Goal: Task Accomplishment & Management: Complete application form

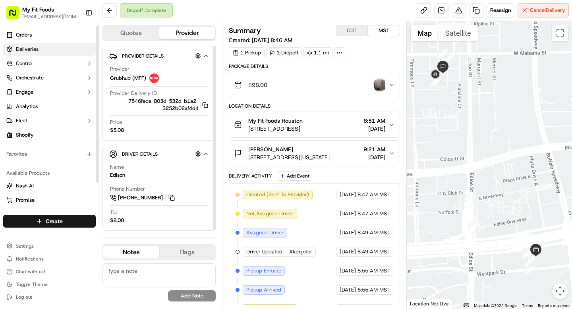
click at [29, 48] on span "Deliveries" at bounding box center [27, 49] width 23 height 7
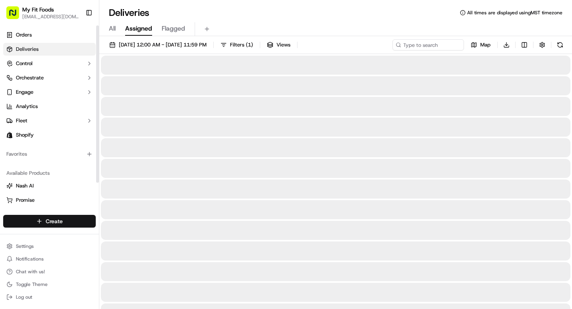
click at [56, 222] on html "My Fit Foods support@myfitfoods.com Toggle Sidebar Orders Deliveries Control Or…" at bounding box center [286, 154] width 572 height 309
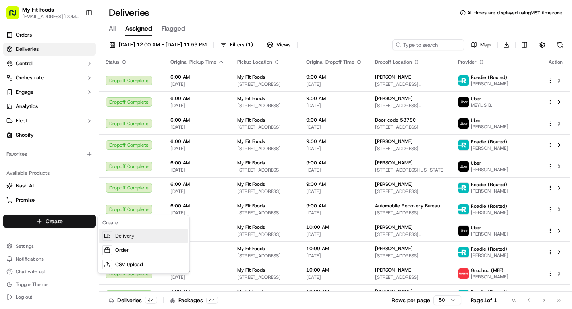
click at [129, 241] on link "Delivery" at bounding box center [143, 236] width 89 height 14
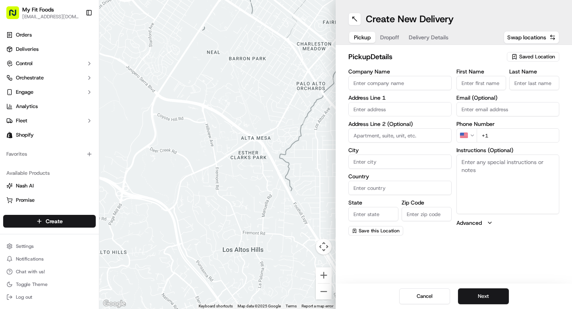
click at [523, 52] on div "Saved Location" at bounding box center [533, 57] width 52 height 10
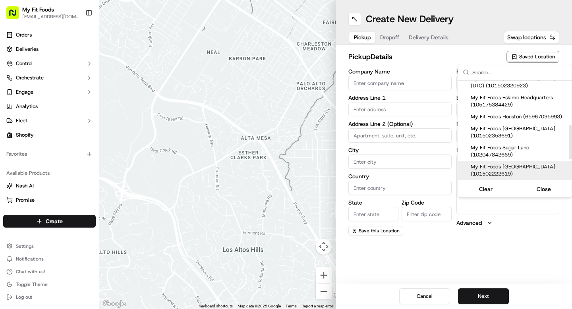
scroll to position [128, 0]
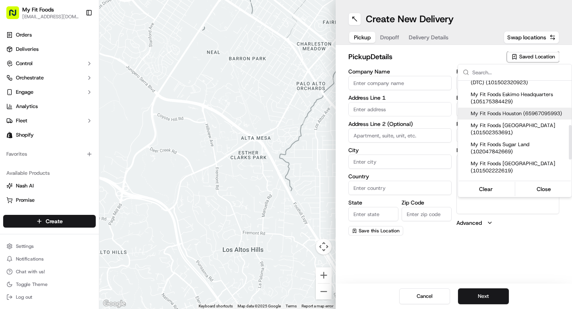
click at [501, 117] on span "My Fit Foods Houston (65967095993)" at bounding box center [520, 113] width 98 height 7
type input "My Fit Foods Houston"
type input "3239 Southwest Fwy"
type input "Houston"
type input "US"
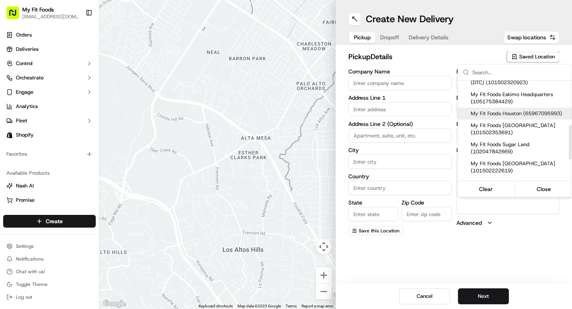
type input "TX"
type input "77027"
type input "+1 281 588 0034"
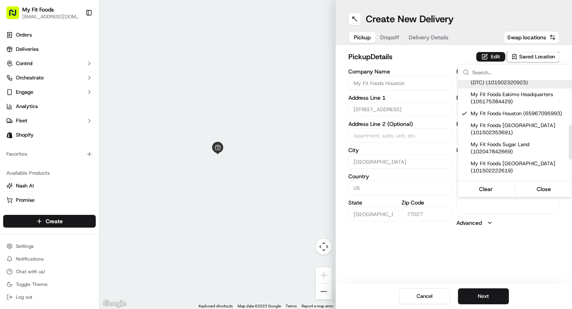
click at [495, 58] on html "My Fit Foods support@myfitfoods.com Toggle Sidebar Orders Deliveries Control Or…" at bounding box center [286, 154] width 572 height 309
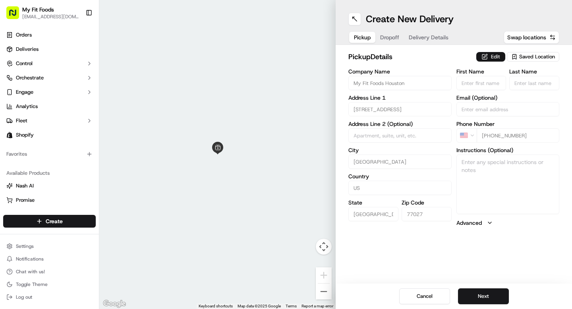
click at [495, 58] on button "Edit" at bounding box center [491, 57] width 29 height 10
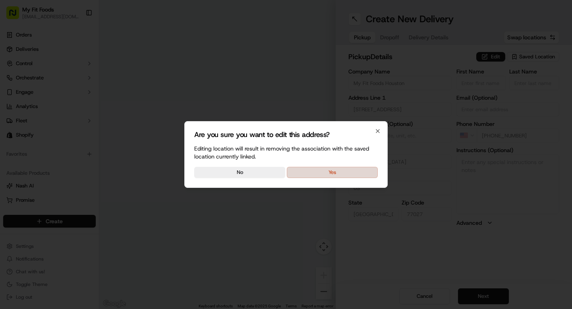
click at [312, 176] on button "Yes" at bounding box center [332, 172] width 91 height 11
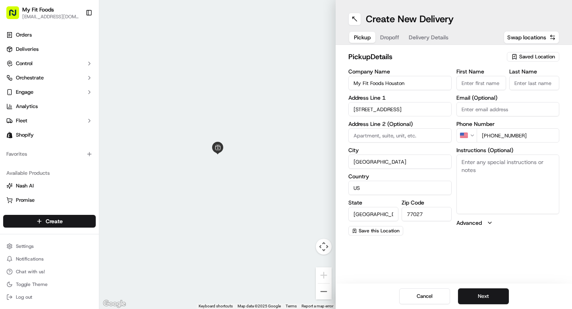
click at [515, 165] on textarea "Instructions (Optional)" at bounding box center [508, 185] width 103 height 60
paste textarea "908424"
type textarea "908424"
click at [482, 295] on button "Next" at bounding box center [483, 297] width 51 height 16
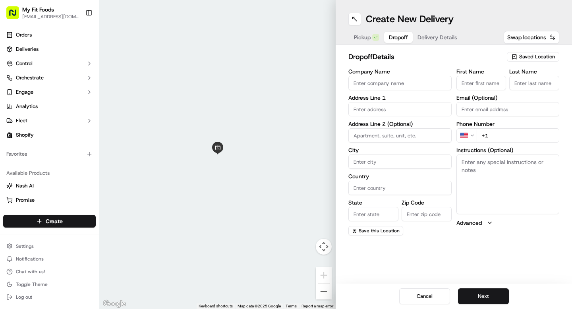
click at [487, 173] on textarea "Instructions (Optional)" at bounding box center [508, 185] width 103 height 60
paste textarea "908424"
type textarea "908424"
click at [468, 82] on input "First Name" at bounding box center [482, 83] width 50 height 14
type input "Aldo"
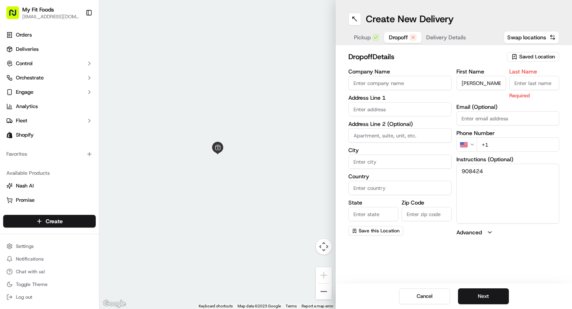
click at [373, 106] on input "text" at bounding box center [400, 109] width 103 height 14
paste input "322 Tynebrook Ln Houston TX 77024"
click at [385, 125] on div "322 Tynebrook Ln, Houston, TX 77024" at bounding box center [400, 126] width 99 height 12
type input "[STREET_ADDRESS]"
type input "Houston"
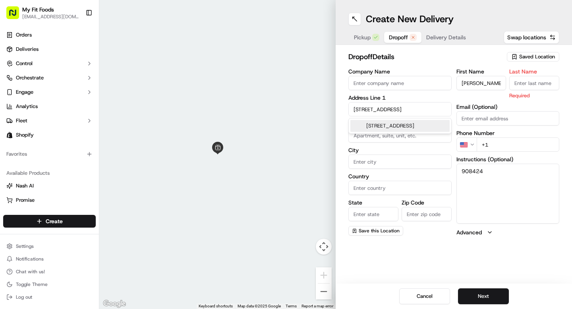
type input "United States"
type input "TX"
type input "77024"
type input "322 Tynebrook Lane"
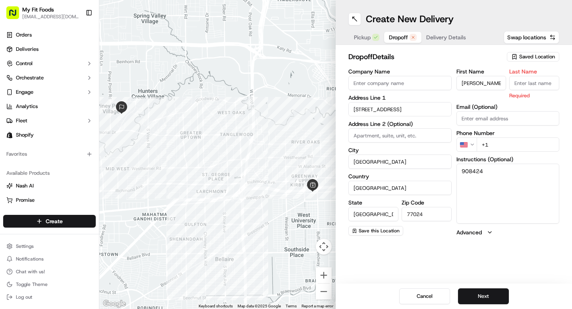
click at [528, 88] on input "Last Name" at bounding box center [535, 83] width 50 height 14
type input "Paret"
click at [525, 144] on div "First Name Aldo Last Name Paret Required Email (Optional) Phone Number US +1 In…" at bounding box center [508, 153] width 103 height 168
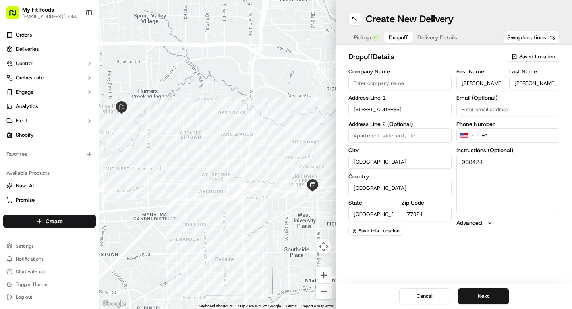
paste input "861 770"
type input "+1 861 770"
drag, startPoint x: 495, startPoint y: 169, endPoint x: 442, endPoint y: 161, distance: 53.0
click at [442, 161] on div "Company Name Address Line 1 322 Tynebrook Lane Address Line 2 (Optional) City H…" at bounding box center [454, 152] width 211 height 167
paste textarea "861770"
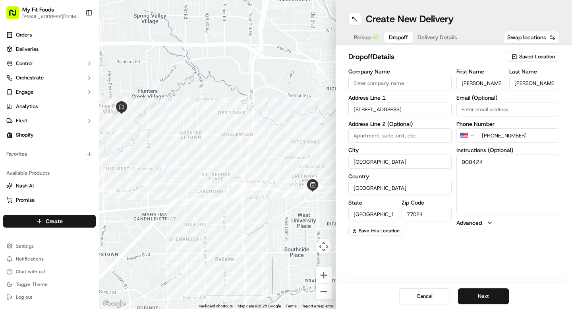
type textarea "861770"
click at [368, 39] on span "Pickup" at bounding box center [362, 37] width 17 height 8
drag, startPoint x: 513, startPoint y: 174, endPoint x: 454, endPoint y: 154, distance: 61.8
click at [454, 154] on div "Company Name My Fit Foods Houston Address Line 1 3239 Southwest Fwy Address Lin…" at bounding box center [454, 152] width 211 height 167
paste textarea "861770"
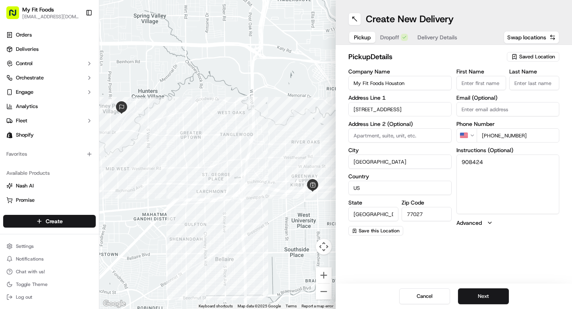
type textarea "861770"
click at [393, 40] on span "Dropoff" at bounding box center [398, 37] width 19 height 8
drag, startPoint x: 495, startPoint y: 161, endPoint x: 445, endPoint y: 161, distance: 50.1
click at [446, 161] on div "Company Name Address Line 1 322 Tynebrook Lane Address Line 2 (Optional) City H…" at bounding box center [454, 152] width 211 height 167
paste textarea "908424"
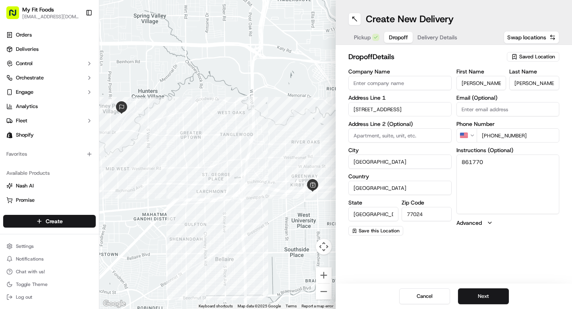
type textarea "908424"
click at [359, 39] on span "Pickup" at bounding box center [362, 37] width 17 height 8
drag, startPoint x: 501, startPoint y: 176, endPoint x: 448, endPoint y: 165, distance: 54.8
click at [448, 165] on div "Company Name My Fit Foods Houston Address Line 1 3239 Southwest Fwy Address Lin…" at bounding box center [454, 152] width 211 height 167
paste textarea "908424"
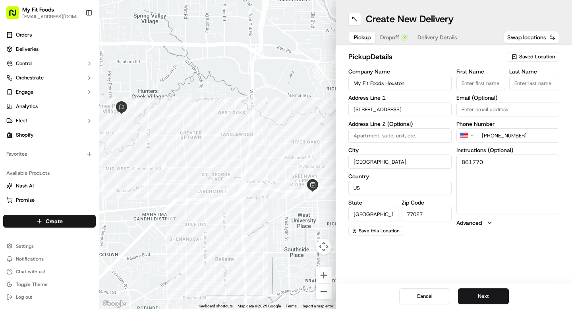
type textarea "908424"
click at [394, 35] on span "Dropoff" at bounding box center [398, 37] width 19 height 8
drag, startPoint x: 518, startPoint y: 136, endPoint x: 513, endPoint y: 136, distance: 5.2
click at [515, 136] on input "+1 861 770" at bounding box center [518, 135] width 83 height 14
drag, startPoint x: 520, startPoint y: 136, endPoint x: 494, endPoint y: 136, distance: 25.8
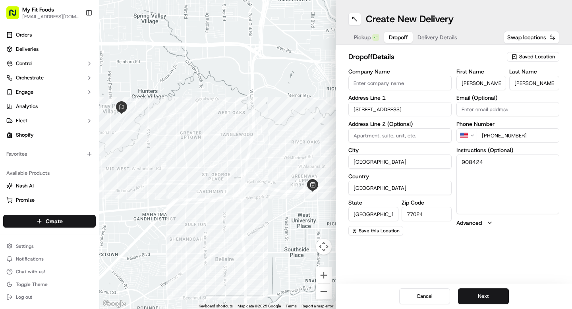
click at [495, 136] on input "+1 861 770" at bounding box center [518, 135] width 83 height 14
drag, startPoint x: 515, startPoint y: 137, endPoint x: 472, endPoint y: 137, distance: 43.7
click at [475, 137] on div "US +1 861 770" at bounding box center [508, 135] width 103 height 14
paste input "2817141144"
click at [499, 167] on textarea "908424" at bounding box center [508, 185] width 103 height 60
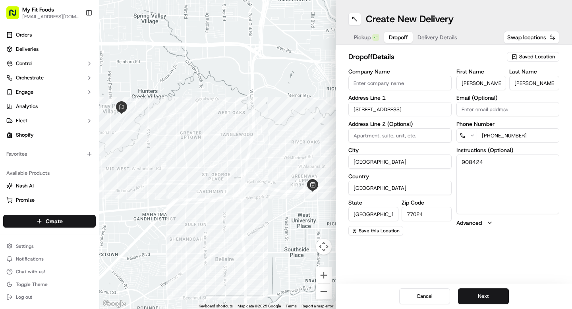
click at [523, 133] on input "+2817141144" at bounding box center [518, 135] width 83 height 14
drag, startPoint x: 523, startPoint y: 134, endPoint x: 473, endPoint y: 133, distance: 49.3
click at [473, 133] on div "+2817141144" at bounding box center [508, 135] width 103 height 14
paste input "281 714 1144"
type input "+1 281 714 1144"
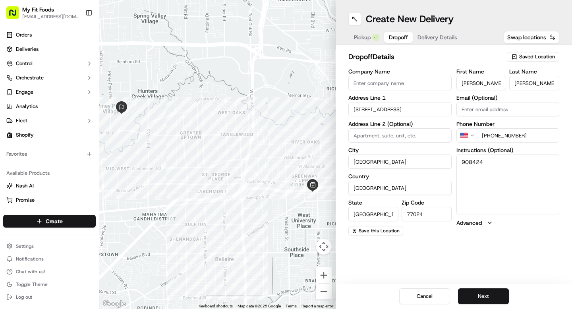
click at [505, 163] on textarea "908424" at bounding box center [508, 185] width 103 height 60
click at [472, 297] on button "Next" at bounding box center [483, 297] width 51 height 16
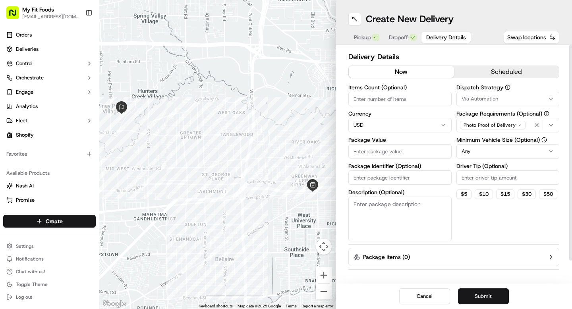
click at [388, 96] on input "Items Count (Optional)" at bounding box center [400, 99] width 103 height 14
click at [369, 39] on span "Pickup" at bounding box center [362, 37] width 17 height 8
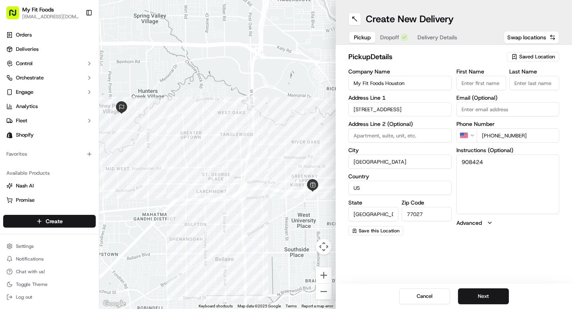
click at [493, 162] on textarea "908424" at bounding box center [508, 185] width 103 height 60
type textarea "908424 (8 total meals)"
click at [481, 296] on button "Next" at bounding box center [483, 297] width 51 height 16
click at [487, 298] on button "Next" at bounding box center [483, 297] width 51 height 16
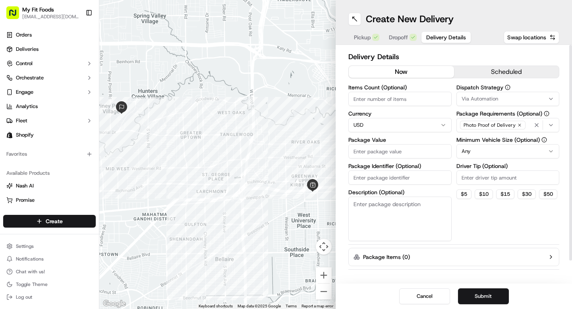
click at [396, 97] on input "Items Count (Optional)" at bounding box center [400, 99] width 103 height 14
type input "8"
click at [384, 155] on input "Package Value" at bounding box center [400, 151] width 103 height 14
type input "76"
click at [487, 293] on button "Submit" at bounding box center [483, 297] width 51 height 16
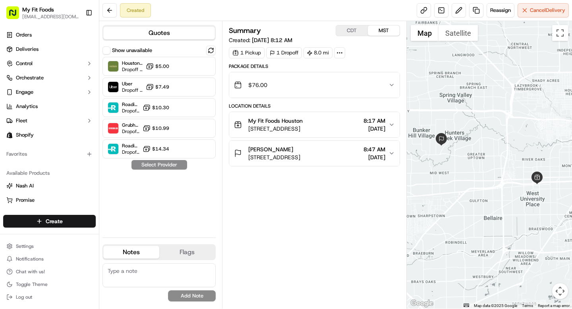
click at [393, 84] on icon "button" at bounding box center [391, 85] width 3 height 2
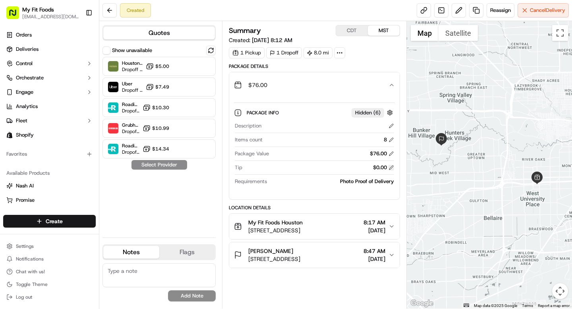
click at [391, 167] on button at bounding box center [392, 168] width 6 height 6
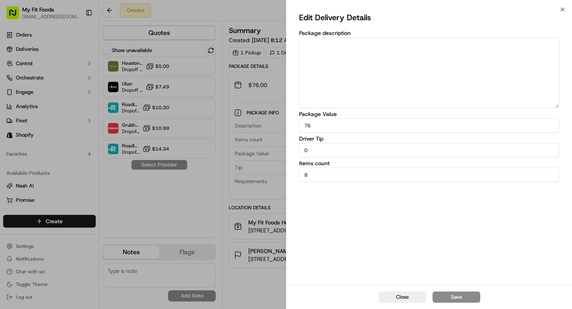
drag, startPoint x: 320, startPoint y: 148, endPoint x: 293, endPoint y: 149, distance: 27.9
click at [293, 149] on div "Edit Delivery Details Package description Package Value 76 Driver Tip 0 Items c…" at bounding box center [430, 147] width 286 height 275
type input "3"
click at [463, 297] on button "Save" at bounding box center [457, 297] width 48 height 11
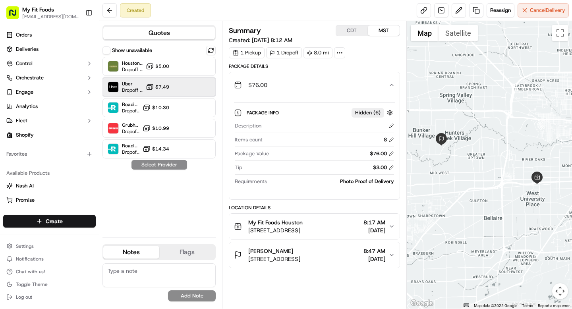
click at [178, 89] on div "Uber Dropoff ETA 46 minutes $7.49" at bounding box center [159, 86] width 113 height 19
click at [166, 164] on button "Assign Provider" at bounding box center [159, 165] width 56 height 10
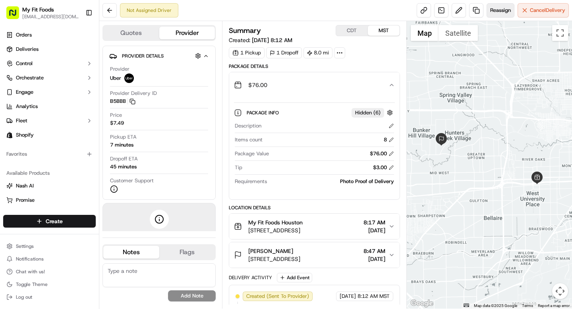
click at [495, 13] on span "Reassign" at bounding box center [500, 10] width 21 height 7
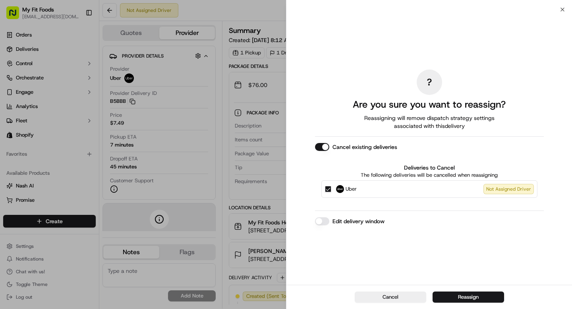
click at [323, 224] on button "Edit delivery window" at bounding box center [322, 221] width 14 height 8
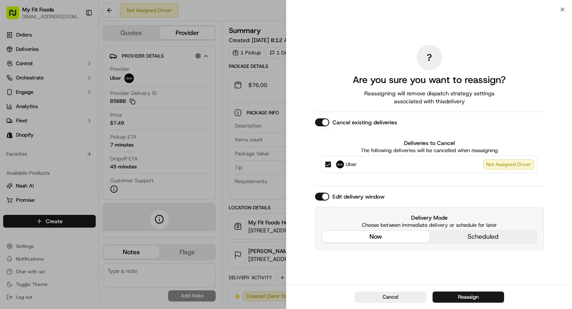
click at [325, 123] on button "Cancel existing deliveries" at bounding box center [322, 122] width 14 height 8
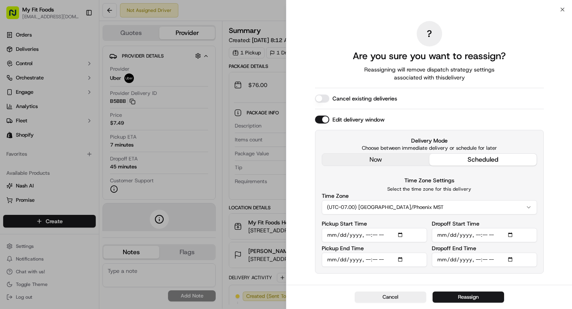
click at [481, 211] on div "Delivery Mode Choose between immediate delivery or schedule for later now sched…" at bounding box center [429, 202] width 229 height 144
click at [400, 235] on input "Pickup Start Time" at bounding box center [374, 235] width 105 height 14
click at [319, 254] on div "Delivery Mode Choose between immediate delivery or schedule for later now sched…" at bounding box center [429, 202] width 229 height 144
click at [366, 235] on input "Pickup Start Time" at bounding box center [374, 235] width 105 height 14
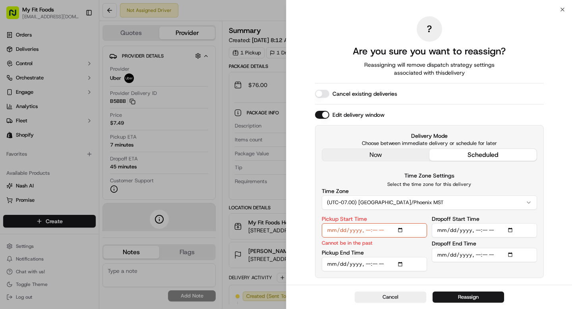
type input "2025-09-20T12:00"
click at [404, 263] on input "Pickup End Time" at bounding box center [374, 264] width 105 height 14
click at [374, 263] on input "Pickup End Time" at bounding box center [374, 264] width 105 height 14
click at [367, 263] on input "Pickup End Time" at bounding box center [374, 264] width 105 height 14
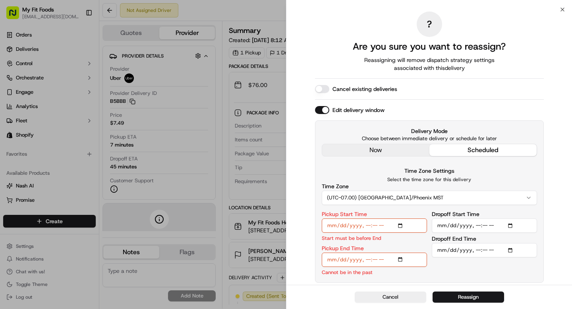
type input "2025-09-20T14:00"
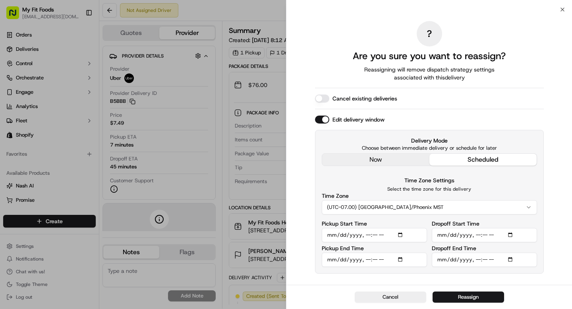
click at [478, 234] on input "Dropoff Start Time" at bounding box center [484, 235] width 105 height 14
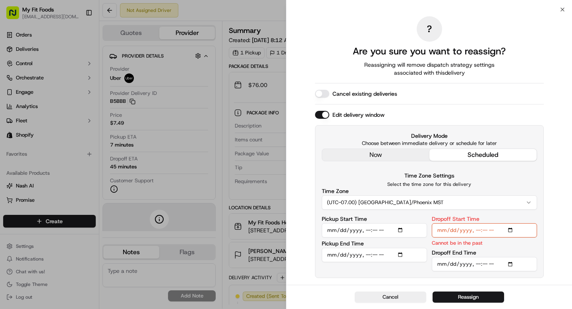
type input "2025-09-20T12:30"
click at [477, 262] on input "Dropoff End Time" at bounding box center [484, 264] width 105 height 14
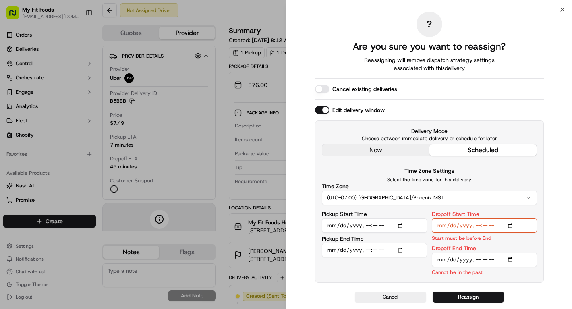
type input "2025-09-20T16:00"
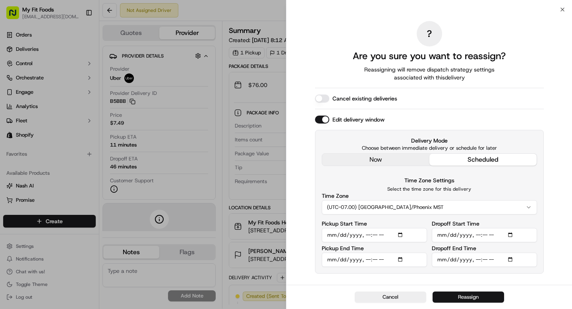
click at [473, 296] on button "Reassign" at bounding box center [469, 297] width 72 height 11
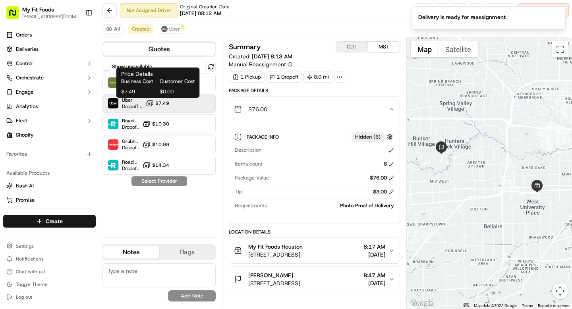
click at [160, 102] on span "$7.49" at bounding box center [162, 103] width 14 height 6
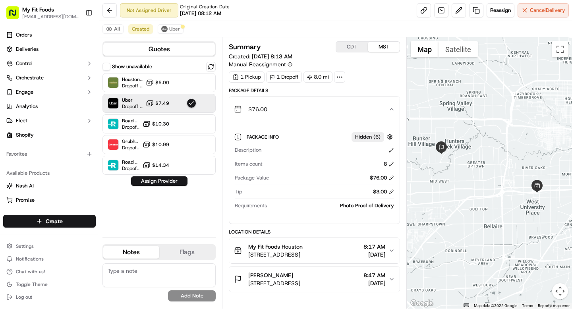
click at [153, 186] on div "Show unavailable Houston Fleet Dropoff ETA - $5.00 Uber Dropoff ETA 4 hours $7.…" at bounding box center [159, 146] width 113 height 169
click at [153, 184] on button "Assign Provider" at bounding box center [159, 181] width 56 height 10
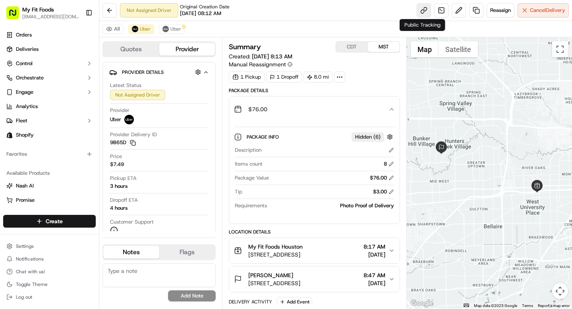
click at [427, 6] on link at bounding box center [424, 10] width 14 height 14
click at [110, 12] on button at bounding box center [110, 10] width 14 height 14
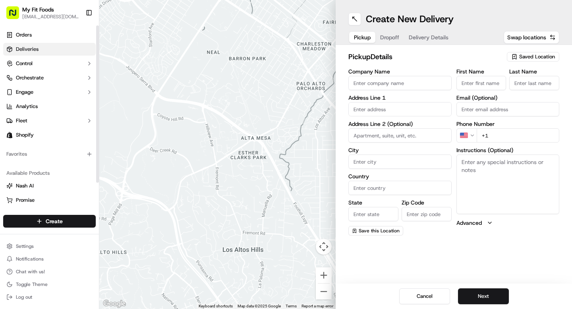
click at [44, 48] on link "Deliveries" at bounding box center [49, 49] width 93 height 13
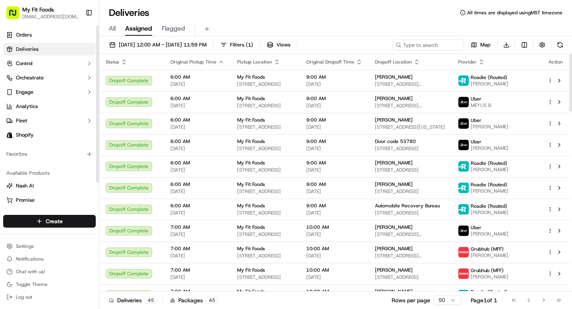
click at [26, 46] on span "Deliveries" at bounding box center [27, 49] width 23 height 7
paste input "908424 Complete"
click at [413, 45] on input at bounding box center [416, 44] width 95 height 11
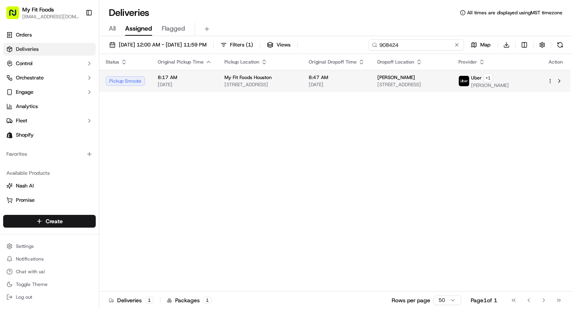
type input "908424"
click at [409, 80] on span "[PERSON_NAME]" at bounding box center [397, 77] width 38 height 6
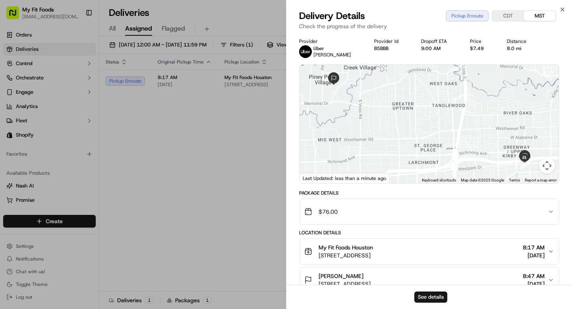
scroll to position [110, 0]
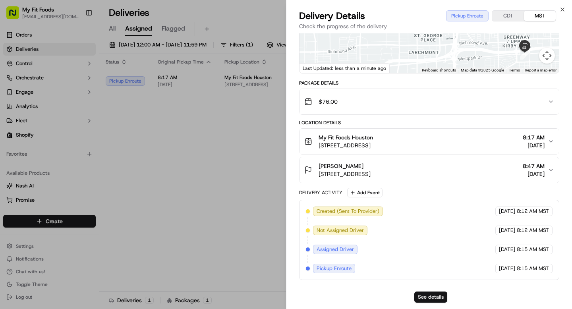
click at [427, 297] on button "See details" at bounding box center [431, 297] width 33 height 11
click at [564, 12] on icon "button" at bounding box center [563, 9] width 6 height 6
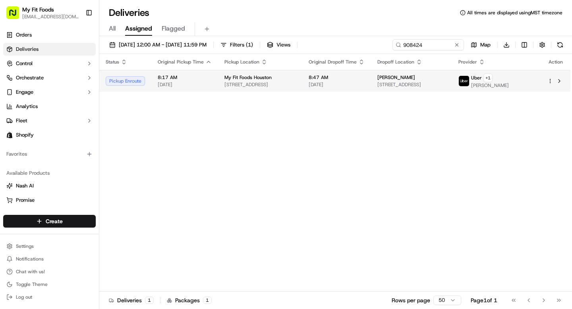
click at [550, 82] on html "My Fit Foods support@myfitfoods.com Toggle Sidebar Orders Deliveries Control Or…" at bounding box center [286, 154] width 572 height 309
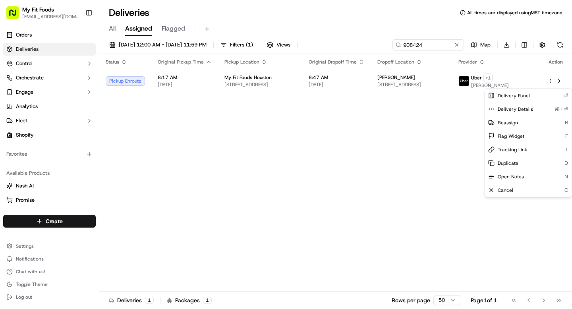
click at [432, 144] on html "My Fit Foods support@myfitfoods.com Toggle Sidebar Orders Deliveries Control Or…" at bounding box center [286, 154] width 572 height 309
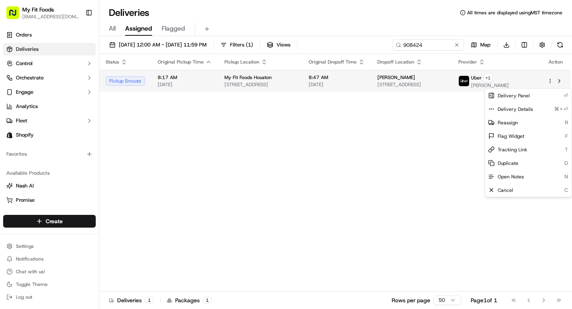
click at [550, 84] on html "My Fit Foods support@myfitfoods.com Toggle Sidebar Orders Deliveries Control Or…" at bounding box center [286, 154] width 572 height 309
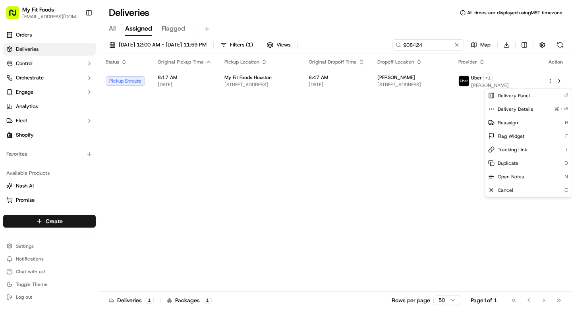
click at [448, 149] on html "My Fit Foods support@myfitfoods.com Toggle Sidebar Orders Deliveries Control Or…" at bounding box center [286, 154] width 572 height 309
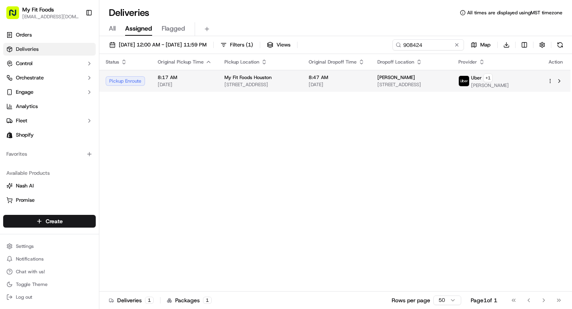
click at [551, 85] on html "My Fit Foods support@myfitfoods.com Toggle Sidebar Orders Deliveries Control Or…" at bounding box center [286, 154] width 572 height 309
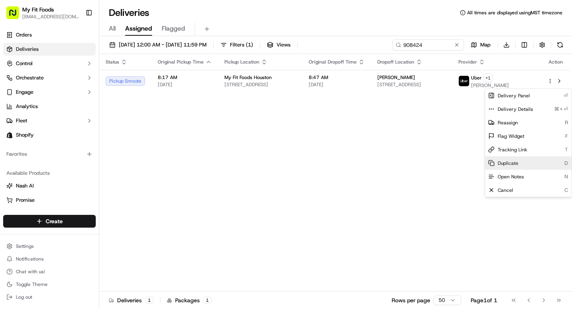
click at [510, 163] on span "Duplicate" at bounding box center [508, 163] width 21 height 6
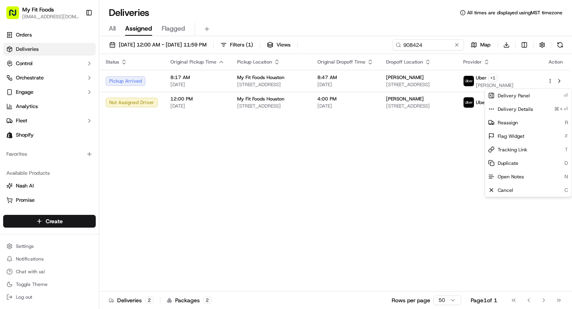
click at [243, 154] on html "My Fit Foods support@myfitfoods.com Toggle Sidebar Orders Deliveries Control Or…" at bounding box center [286, 154] width 572 height 309
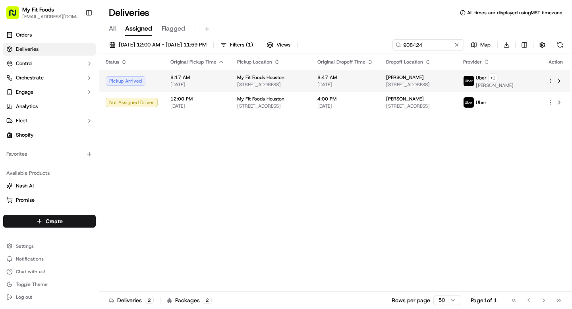
click at [550, 82] on html "My Fit Foods support@myfitfoods.com Toggle Sidebar Orders Deliveries Control Or…" at bounding box center [286, 154] width 572 height 309
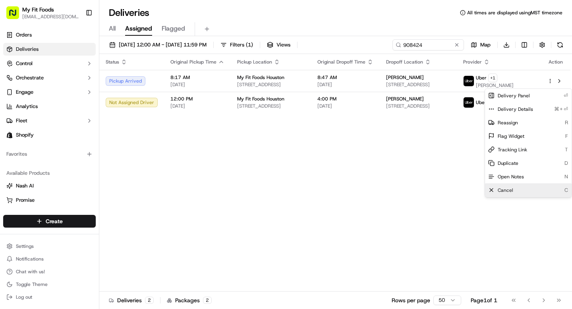
click at [504, 192] on span "Cancel" at bounding box center [505, 190] width 15 height 6
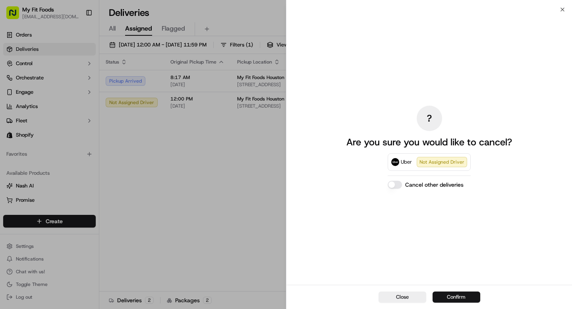
click at [451, 294] on button "Confirm" at bounding box center [457, 297] width 48 height 11
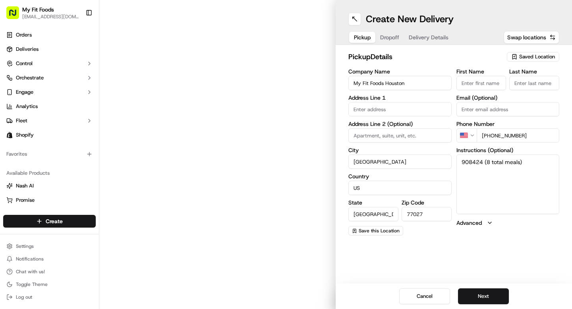
type input "[STREET_ADDRESS]"
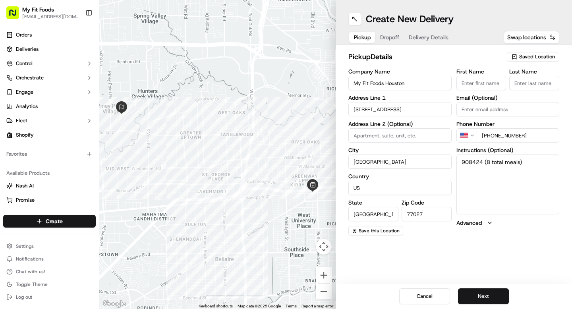
click at [391, 39] on span "Dropoff" at bounding box center [389, 37] width 19 height 8
click at [420, 34] on span "Delivery Details" at bounding box center [429, 37] width 40 height 8
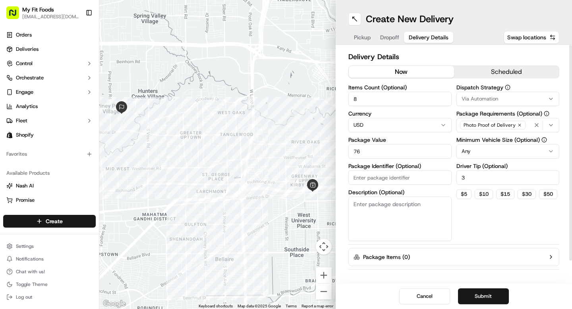
click at [496, 69] on button "scheduled" at bounding box center [506, 72] width 105 height 12
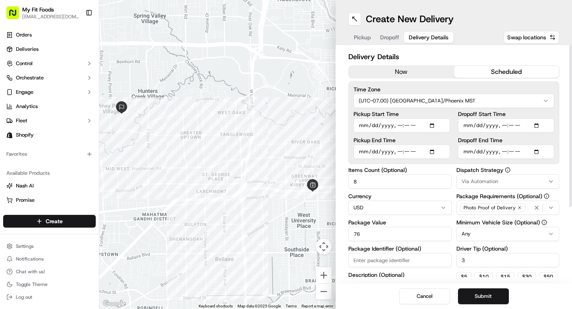
click at [401, 124] on input "Pickup Start Time" at bounding box center [402, 125] width 97 height 14
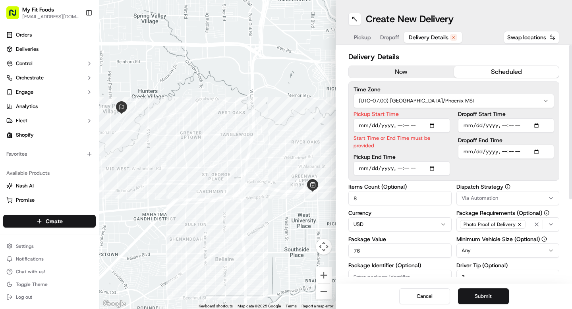
click at [386, 124] on input "Pickup Start Time" at bounding box center [402, 125] width 97 height 14
click at [434, 124] on input "Pickup Start Time" at bounding box center [402, 125] width 97 height 14
click at [400, 124] on input "Pickup Start Time" at bounding box center [402, 125] width 97 height 14
type input "2025-09-20T12:00"
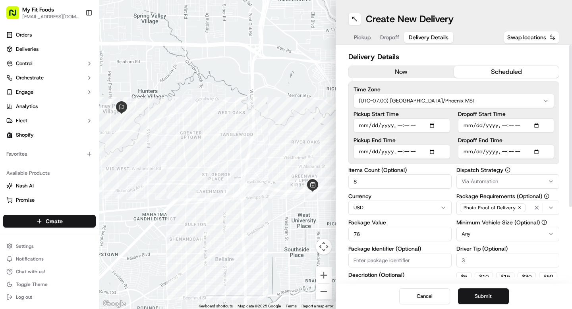
click at [400, 149] on input "Pickup End Time" at bounding box center [402, 152] width 97 height 14
click at [436, 153] on input "Pickup End Time" at bounding box center [402, 152] width 97 height 14
click at [401, 153] on input "Pickup End Time" at bounding box center [402, 152] width 97 height 14
type input "2025-09-20T14:00"
click at [538, 125] on input "Dropoff Start Time" at bounding box center [506, 125] width 97 height 14
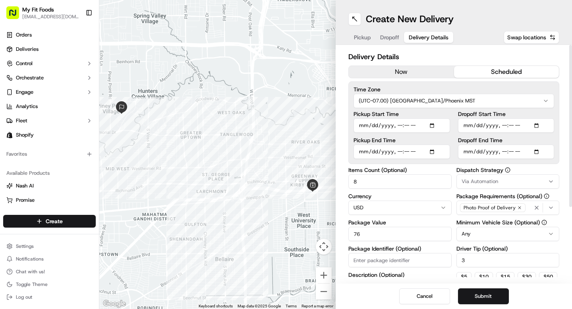
click at [504, 126] on input "Dropoff Start Time" at bounding box center [506, 125] width 97 height 14
type input "2025-09-20T12:30"
click at [538, 150] on input "Dropoff End Time" at bounding box center [506, 152] width 97 height 14
click at [506, 151] on input "Dropoff End Time" at bounding box center [506, 152] width 97 height 14
type input "2025-09-20T16:00"
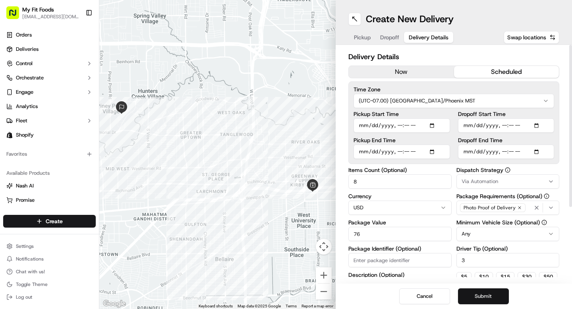
click at [484, 299] on button "Submit" at bounding box center [483, 297] width 51 height 16
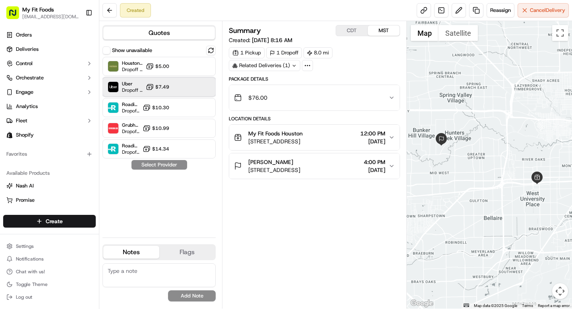
click at [176, 87] on div "Uber Dropoff ETA 4 hours $7.49" at bounding box center [159, 86] width 113 height 19
click at [163, 166] on button "Assign Provider" at bounding box center [159, 165] width 56 height 10
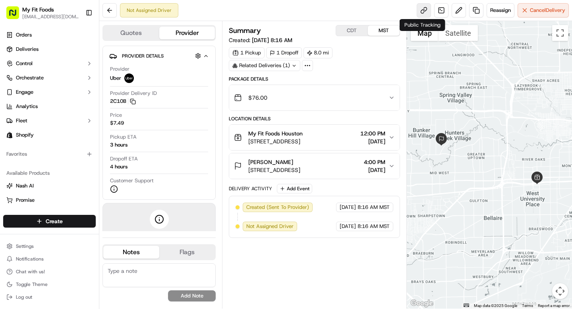
click at [418, 9] on link at bounding box center [424, 10] width 14 height 14
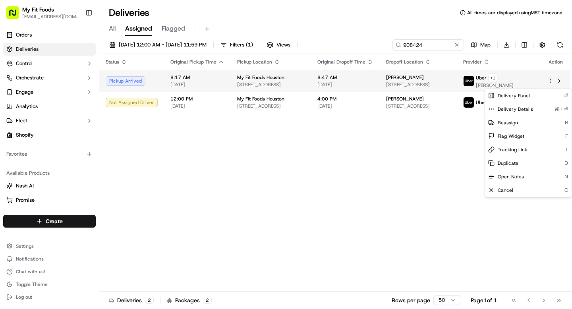
click at [549, 85] on html "My Fit Foods [EMAIL_ADDRESS][DOMAIN_NAME] Toggle Sidebar Orders Deliveries Cont…" at bounding box center [286, 154] width 572 height 309
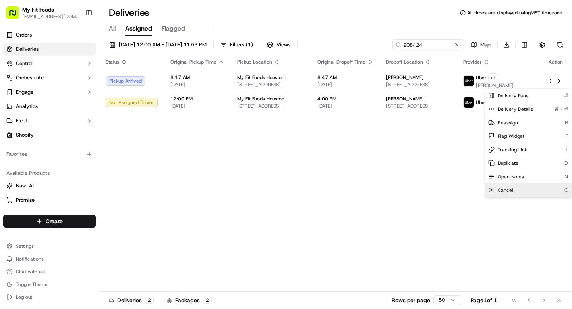
click at [510, 186] on div "Cancel C" at bounding box center [528, 191] width 87 height 14
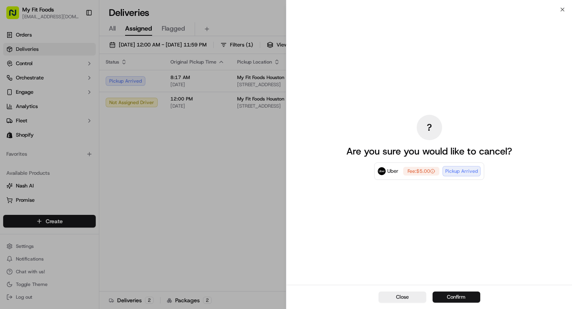
click at [449, 299] on button "Confirm" at bounding box center [457, 297] width 48 height 11
